Goal: Find specific page/section: Find specific page/section

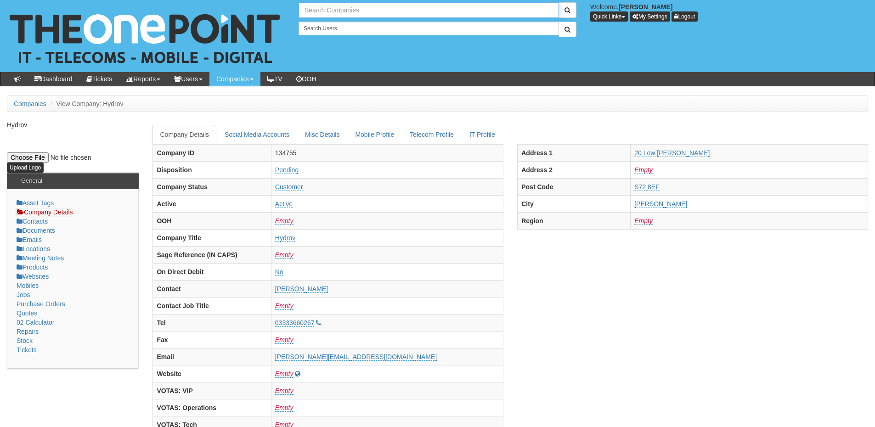
click at [325, 12] on input "text" at bounding box center [429, 10] width 260 height 16
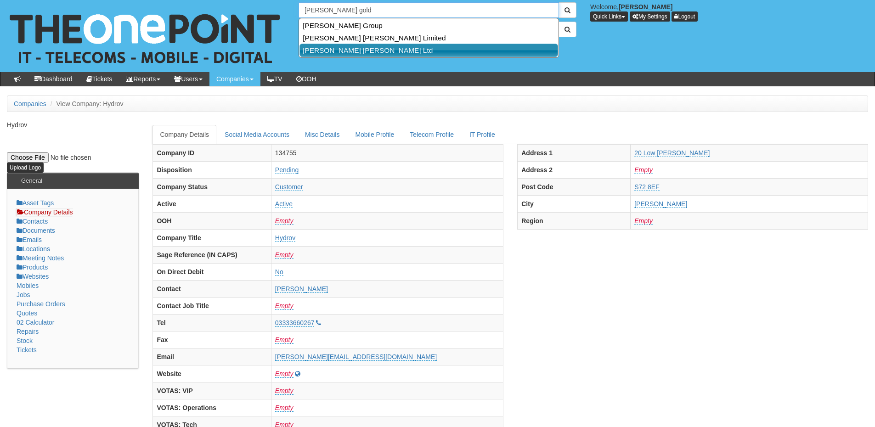
click at [327, 49] on link "Smailes Goldie Selby Ltd" at bounding box center [428, 50] width 259 height 13
type input "Smailes Goldie Selby Ltd"
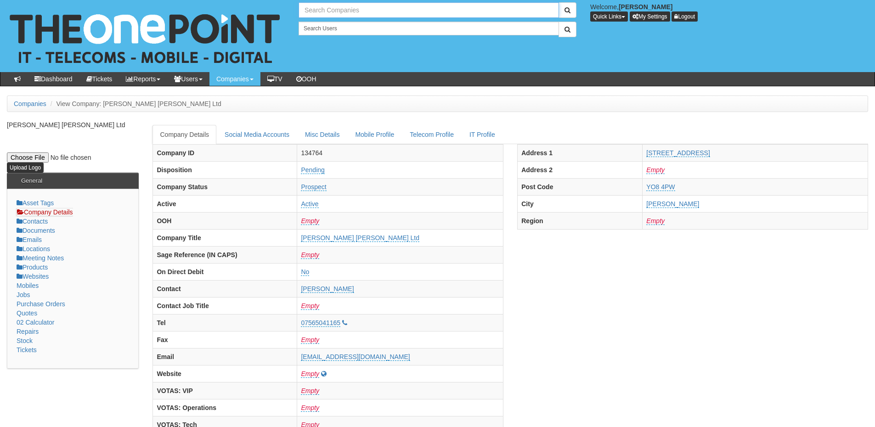
click at [330, 11] on input "text" at bounding box center [429, 10] width 260 height 16
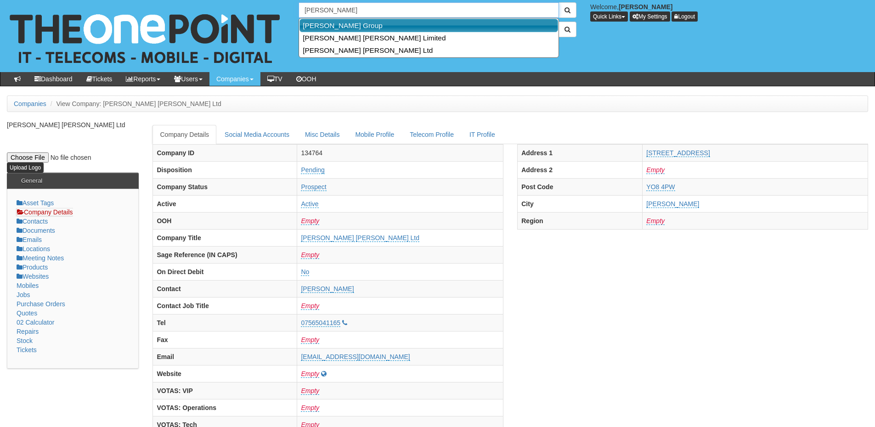
click at [340, 24] on link "[PERSON_NAME] Group" at bounding box center [428, 25] width 259 height 13
type input "[PERSON_NAME] Group"
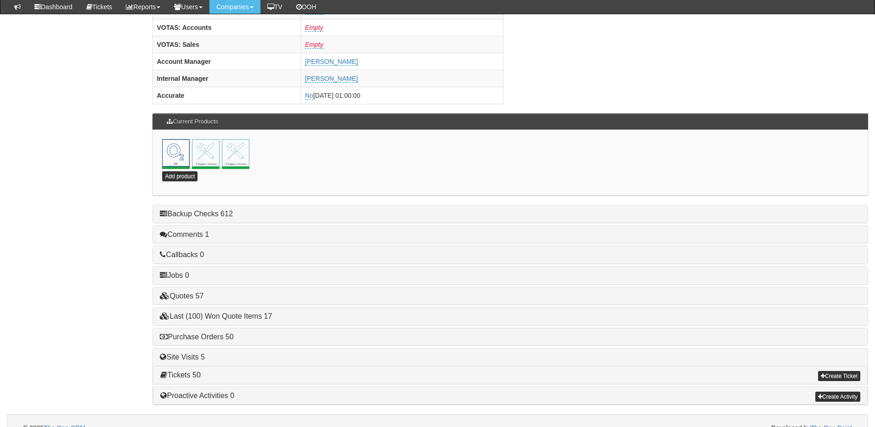
scroll to position [406, 0]
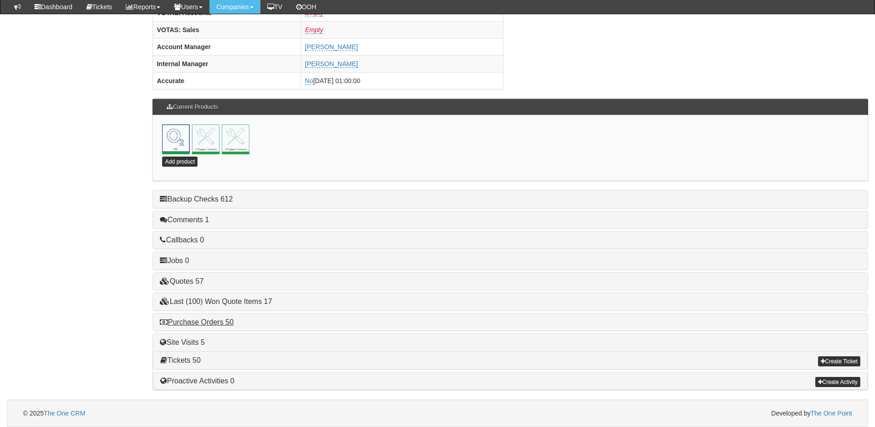
click at [220, 317] on div "Purchase Orders 50" at bounding box center [510, 322] width 715 height 17
click at [220, 318] on link "Purchase Orders 50" at bounding box center [196, 322] width 73 height 8
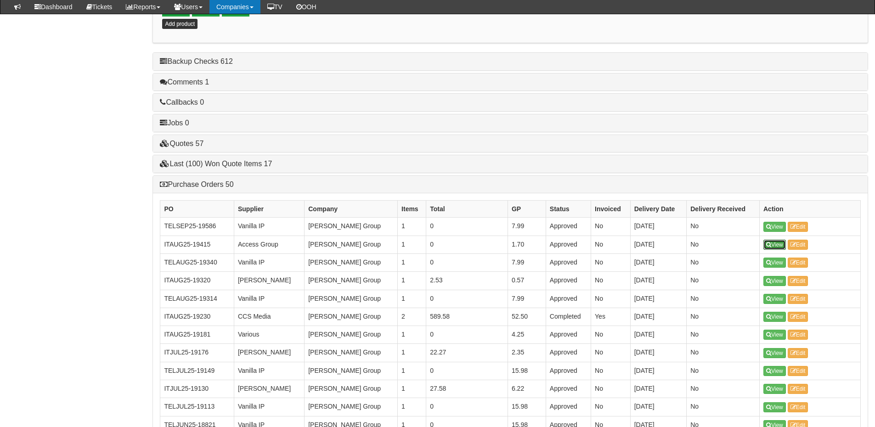
scroll to position [543, 0]
click at [203, 181] on link "Purchase Orders 50" at bounding box center [196, 185] width 73 height 8
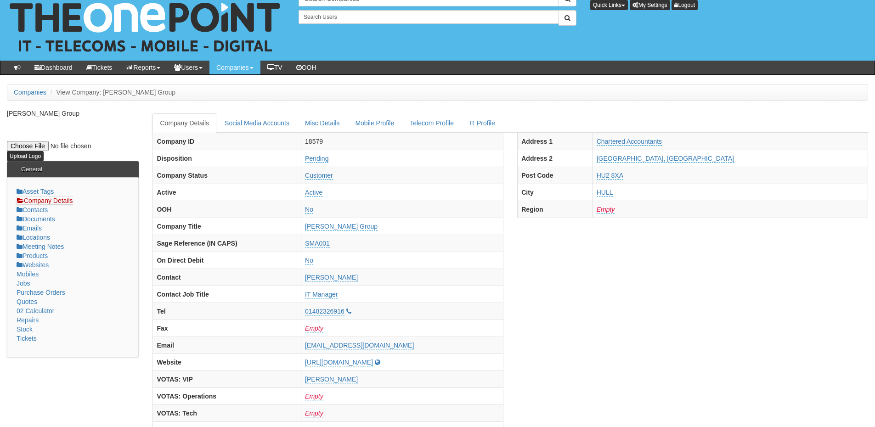
scroll to position [0, 0]
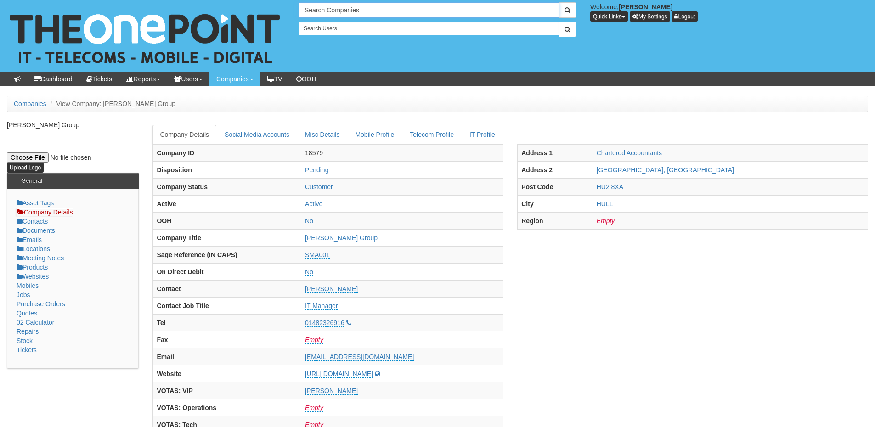
click at [383, 13] on input "Search Companies" at bounding box center [429, 10] width 260 height 16
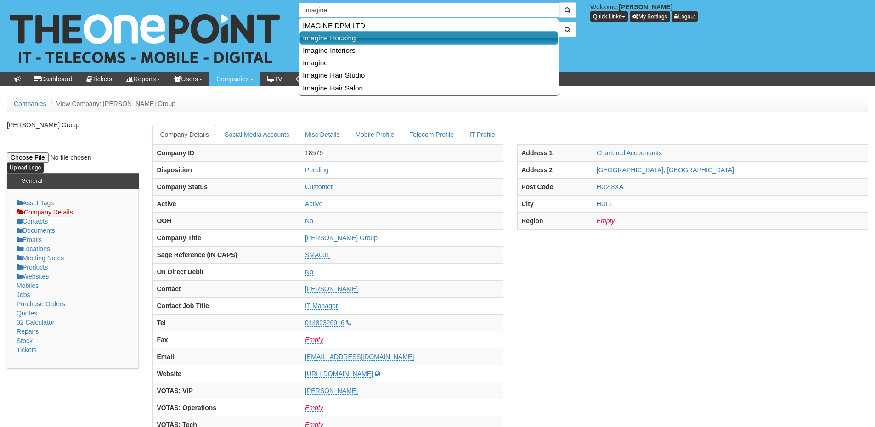
click at [352, 40] on link "Imagine Housing" at bounding box center [428, 37] width 259 height 13
type input "Imagine Housing"
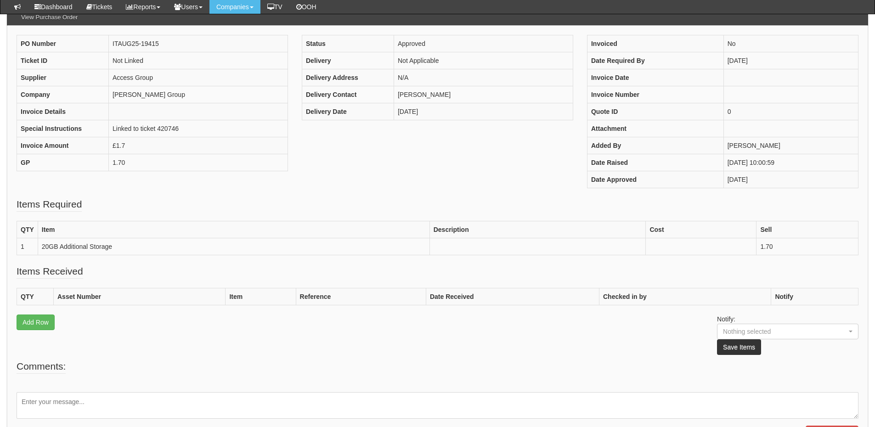
scroll to position [92, 0]
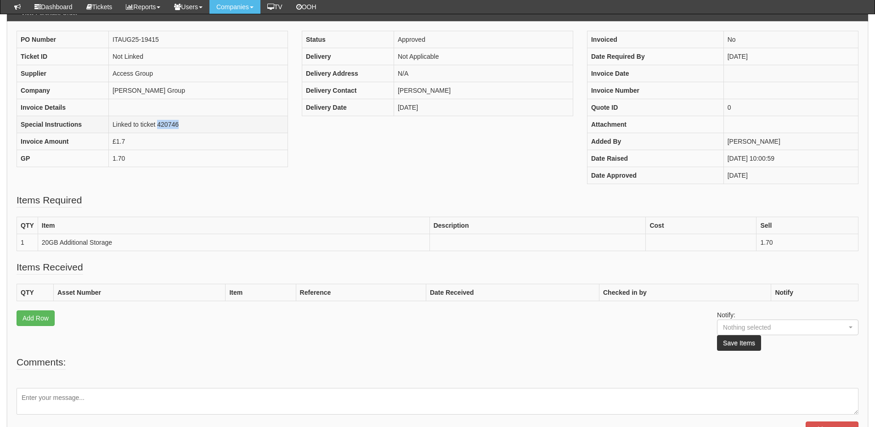
drag, startPoint x: 158, startPoint y: 127, endPoint x: 184, endPoint y: 127, distance: 26.2
click at [184, 127] on td "Linked to ticket 420746" at bounding box center [198, 124] width 179 height 17
copy td "420746"
